Goal: Find specific page/section: Find specific page/section

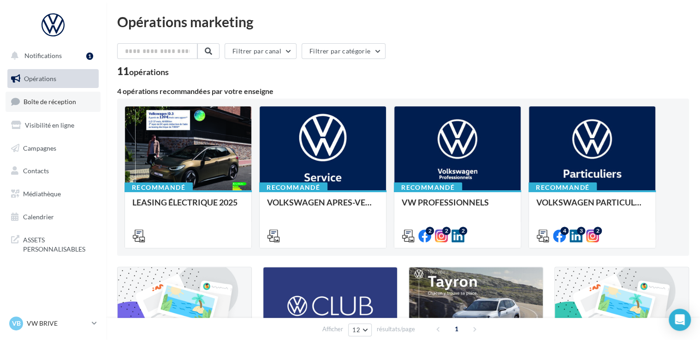
drag, startPoint x: 83, startPoint y: 100, endPoint x: 58, endPoint y: 100, distance: 24.9
click at [83, 100] on link "Boîte de réception" at bounding box center [53, 102] width 95 height 20
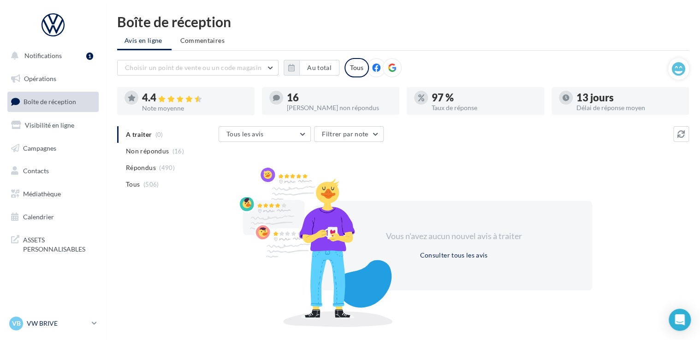
click at [54, 321] on p "VW BRIVE" at bounding box center [57, 323] width 61 height 9
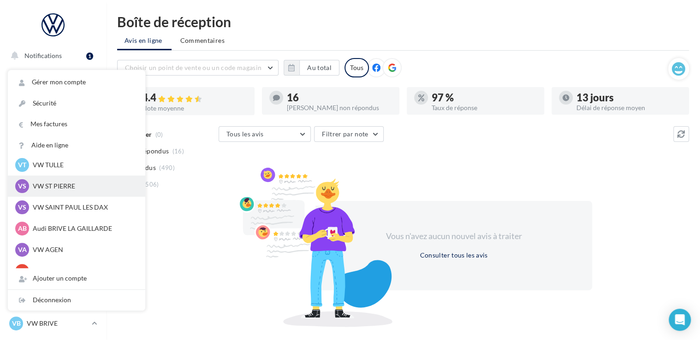
scroll to position [85, 0]
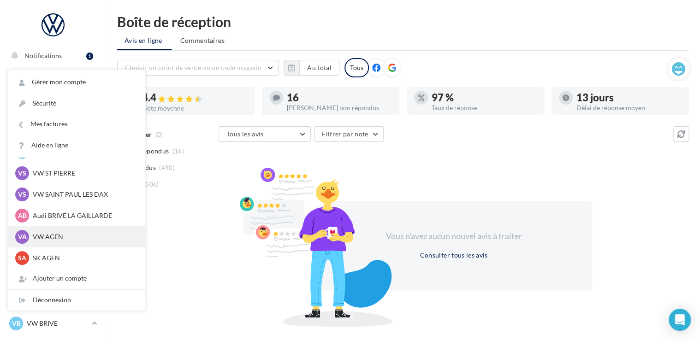
click at [54, 236] on p "VW AGEN" at bounding box center [83, 236] width 101 height 9
